Goal: Task Accomplishment & Management: Manage account settings

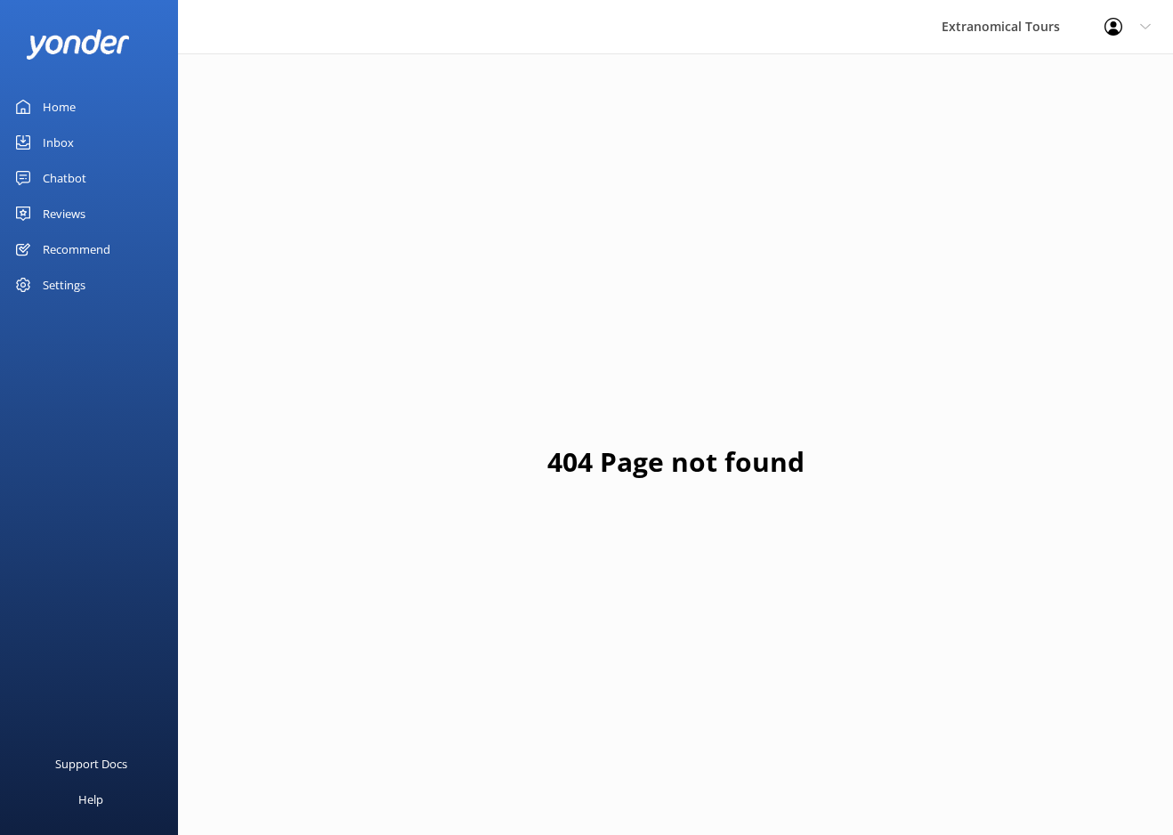
click at [90, 142] on link "Inbox" at bounding box center [89, 143] width 178 height 36
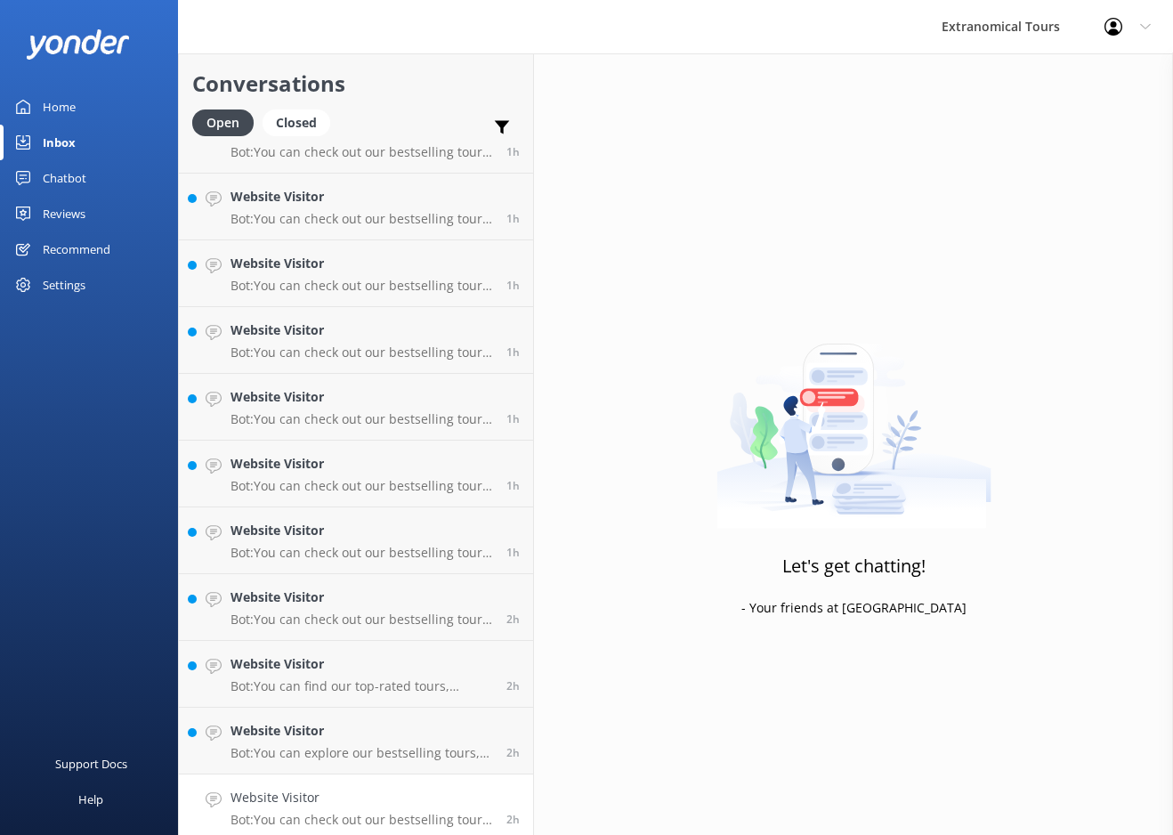
scroll to position [2054, 0]
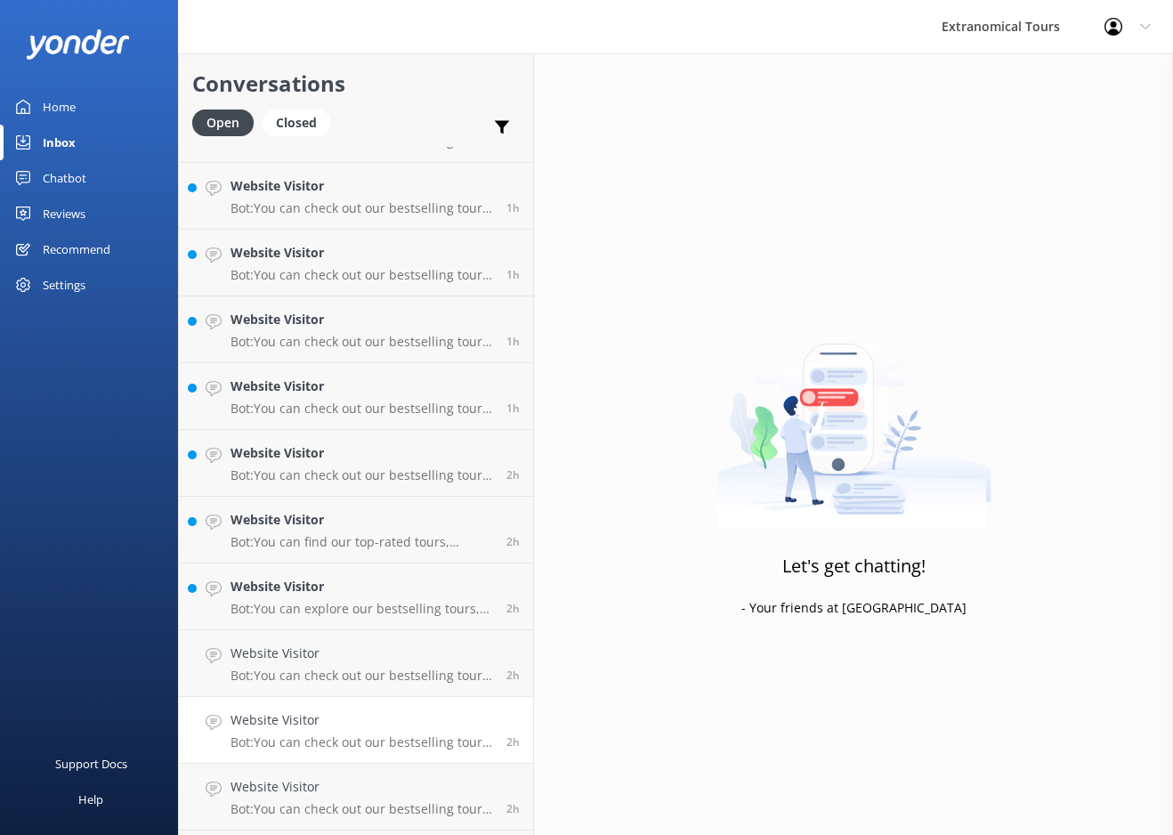
click at [378, 743] on p "Bot: You can check out our bestselling tours, including trips to [PERSON_NAME][…" at bounding box center [362, 743] width 263 height 16
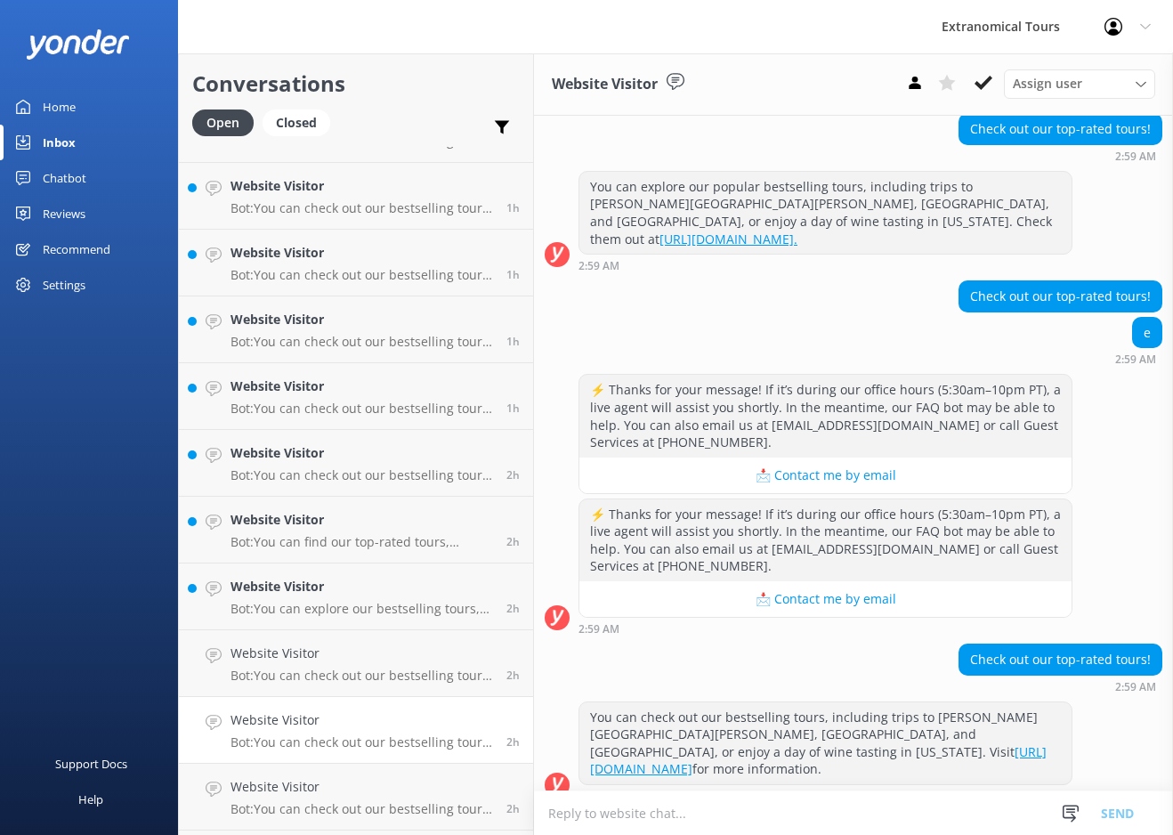
scroll to position [245, 0]
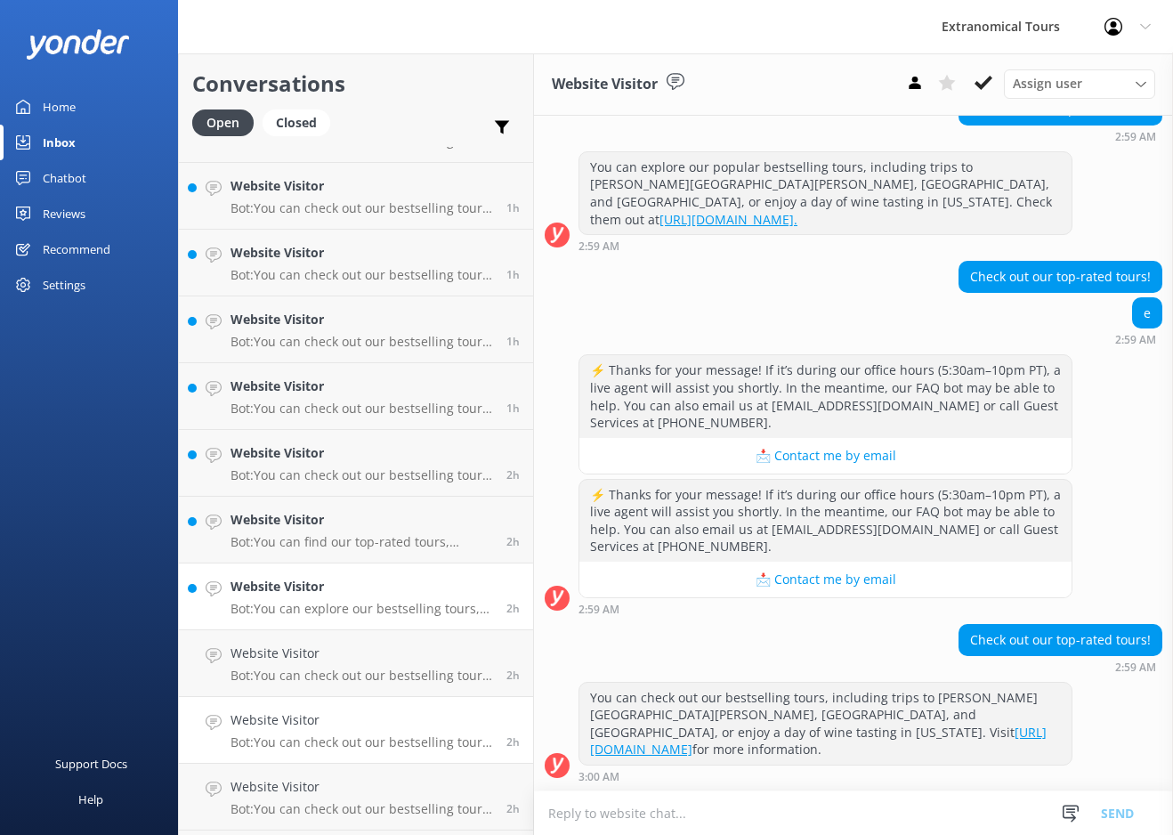
click at [443, 605] on p "Bot: You can explore our bestselling tours, including trips to [PERSON_NAME][GE…" at bounding box center [362, 609] width 263 height 16
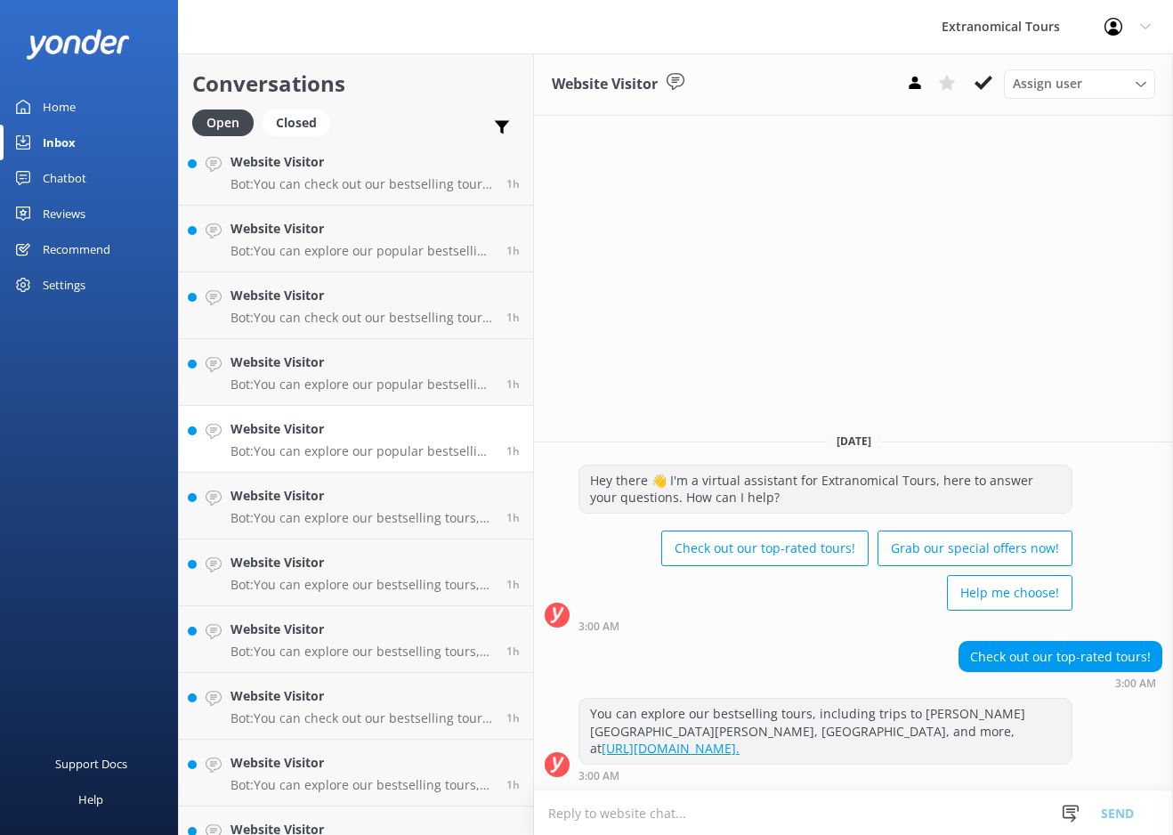
scroll to position [788, 0]
